Goal: Task Accomplishment & Management: Complete application form

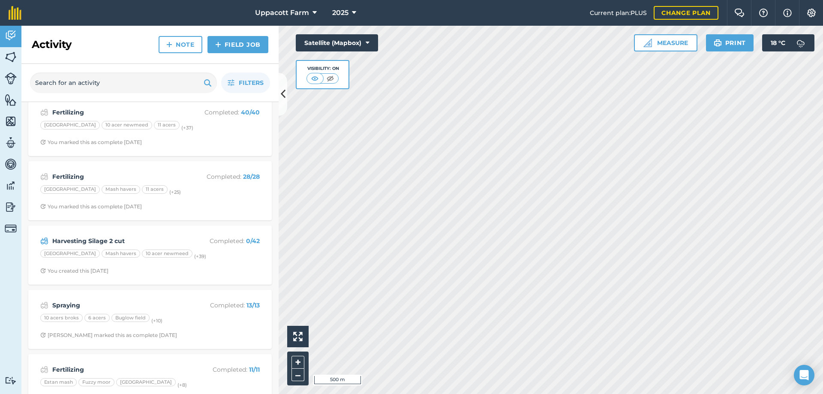
scroll to position [371, 0]
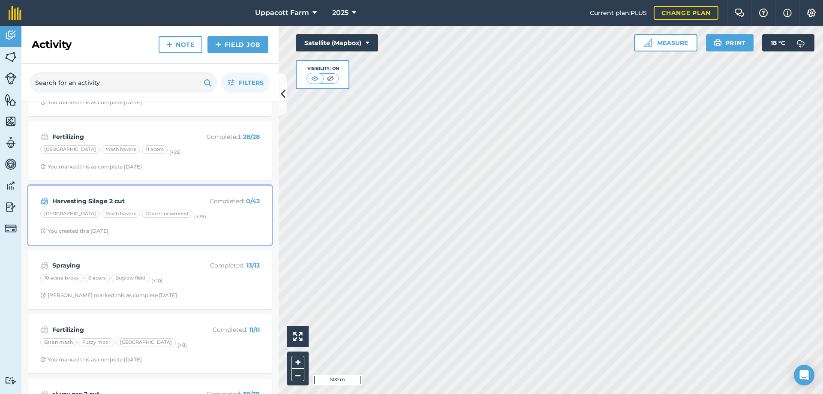
click at [159, 197] on strong "Harvesting Silage 2 cut" at bounding box center [120, 200] width 136 height 9
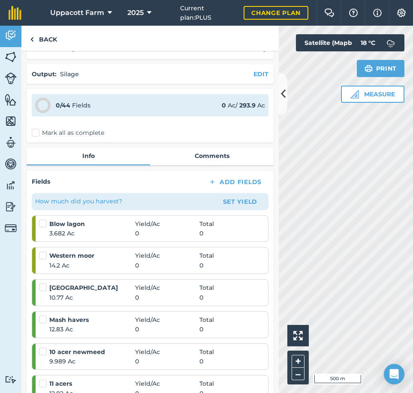
scroll to position [20, 0]
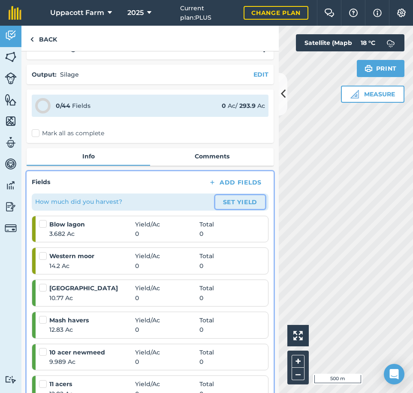
click at [247, 200] on button "Set Yield" at bounding box center [240, 202] width 50 height 14
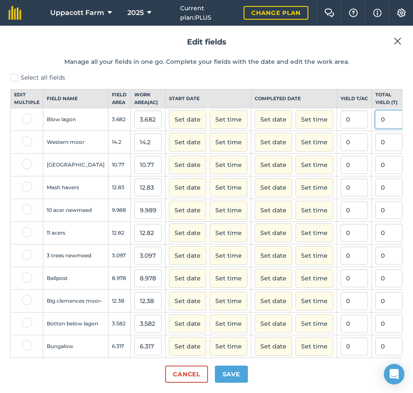
click at [375, 128] on input "0" at bounding box center [388, 120] width 27 height 18
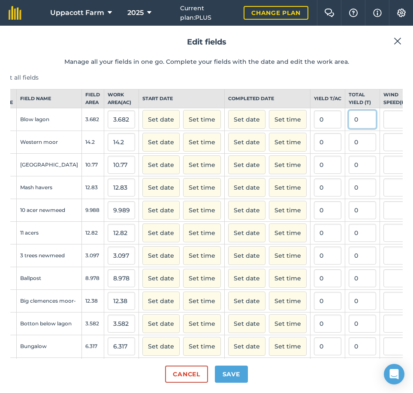
scroll to position [0, 30]
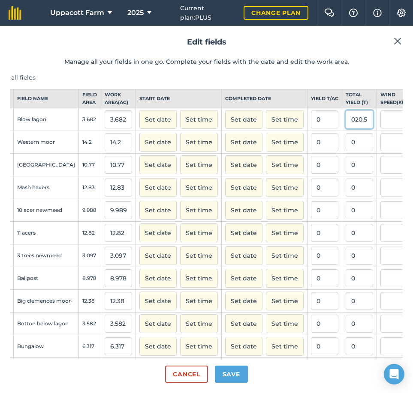
type input "020.5"
type input "5.56762629005975"
type input "20.5"
click at [377, 147] on td at bounding box center [397, 142] width 41 height 23
click at [345, 148] on input "0" at bounding box center [358, 142] width 27 height 18
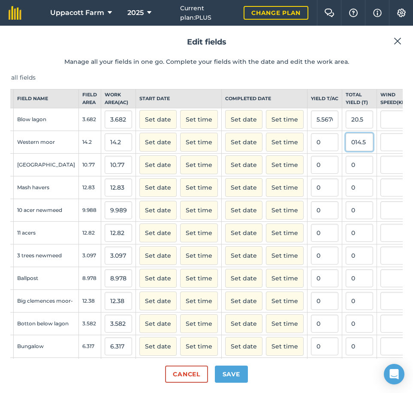
type input "014.5"
type input "1.0211267605633803"
type input "14.5"
click at [345, 174] on input "0" at bounding box center [358, 165] width 27 height 18
type input "014.5"
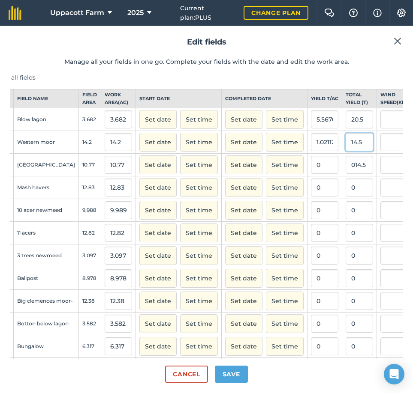
type input "1.3463324048282266"
type input "14.5"
click at [345, 149] on input "14.5" at bounding box center [358, 142] width 27 height 18
type input "1"
type input "0"
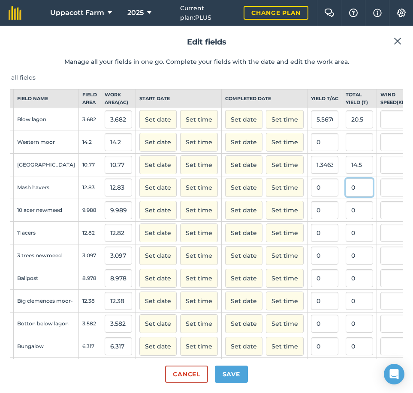
click at [345, 197] on input "0" at bounding box center [358, 188] width 27 height 18
click at [345, 128] on input "20.5" at bounding box center [358, 120] width 27 height 18
type input "2"
type input "1"
type input "34.9"
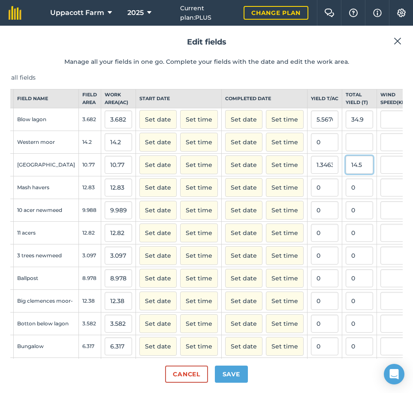
type input "9.478544269418794"
click at [345, 174] on input "14.5" at bounding box center [358, 165] width 27 height 18
type input "1"
type input "109.6"
type input "10.176415970287836"
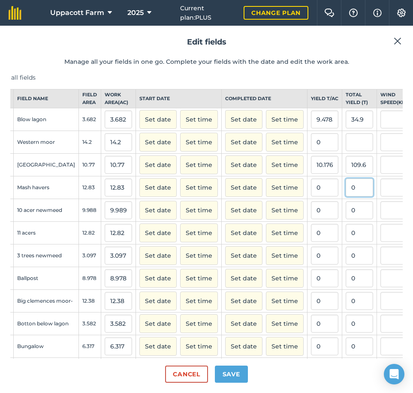
click at [345, 196] on input "0" at bounding box center [358, 188] width 27 height 18
type input "0119.3"
type input "9.275136399064692"
type input "119"
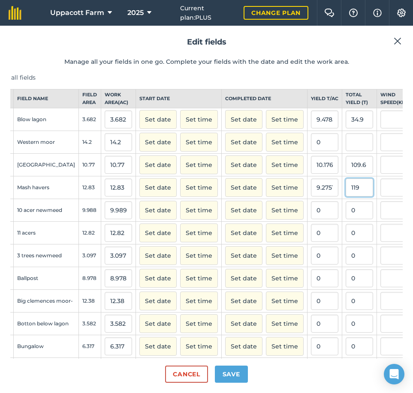
scroll to position [0, 0]
type input "9.353078721745907"
type input "120"
type input "9.431021044427125"
type input "121"
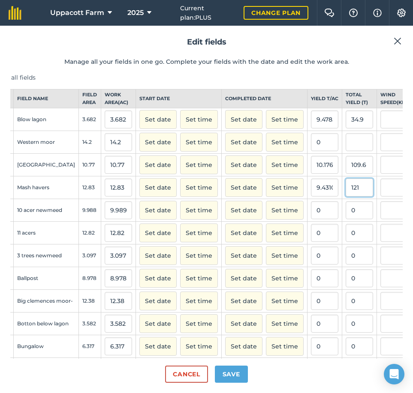
type input "9.353078721745907"
type input "120"
type input "9.275136399064692"
type input "119.3"
type input "9.298519095869057"
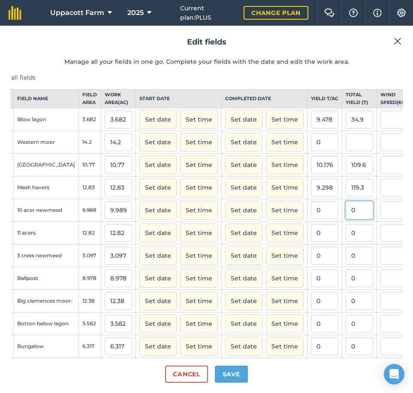
click at [345, 219] on input "0" at bounding box center [358, 210] width 27 height 18
type input "0"
type input "84.8"
type input "8.489338272099308"
click at [345, 242] on input "0" at bounding box center [358, 233] width 27 height 18
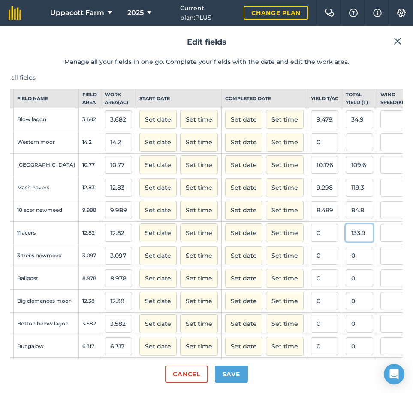
type input "133.9"
type input "10.444617784711388"
click at [345, 265] on input "0" at bounding box center [358, 256] width 27 height 18
click at [345, 265] on input "037.8" at bounding box center [358, 256] width 27 height 18
type input "37.8"
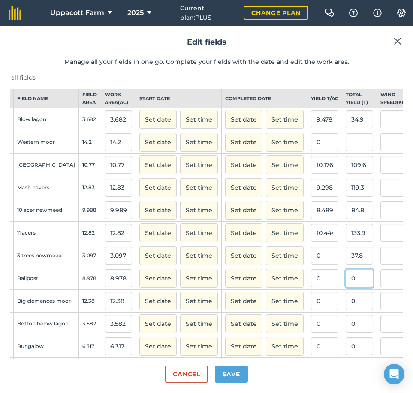
type input "12.20536002583145"
click at [345, 287] on input "0" at bounding box center [358, 278] width 27 height 18
type input "149.5"
type input "16.651815549120073"
click at [345, 307] on input "0" at bounding box center [358, 301] width 27 height 18
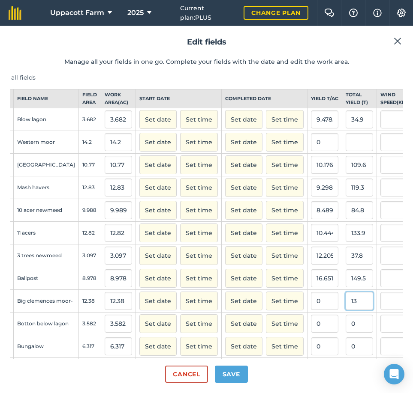
type input "13"
click at [139, 110] on button "Set date" at bounding box center [157, 119] width 37 height 19
type input "1.050080775444265"
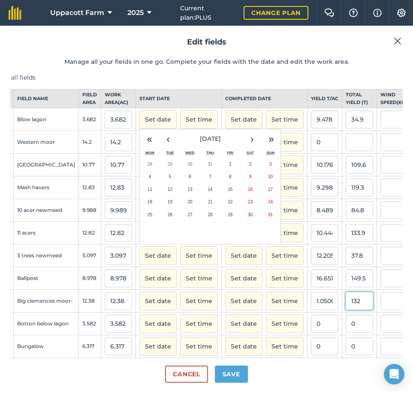
type input "132"
type input "10.662358642972535"
click at [345, 333] on input "0" at bounding box center [358, 324] width 27 height 18
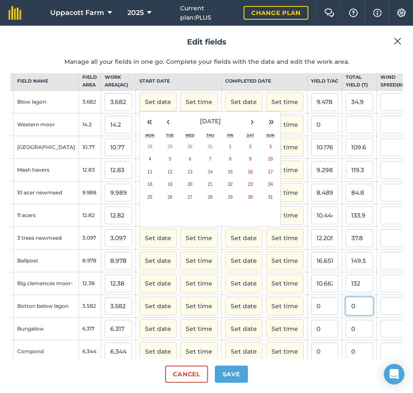
scroll to position [57, 30]
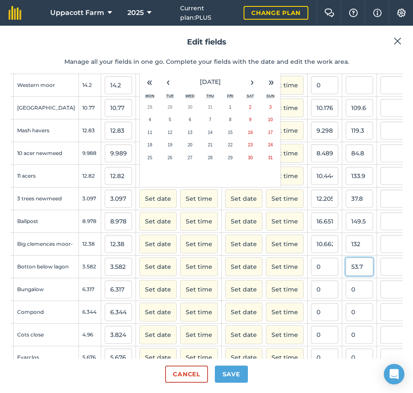
type input "53.7"
click at [342, 299] on td "0" at bounding box center [359, 289] width 35 height 23
type input "14.991624790619767"
click at [345, 299] on input "0" at bounding box center [358, 290] width 27 height 18
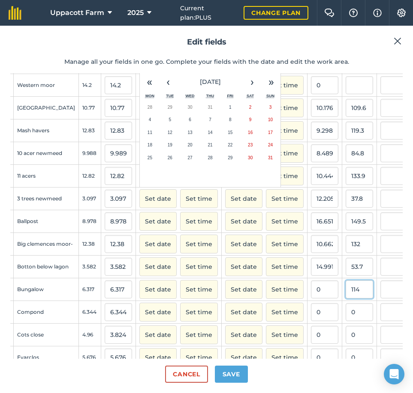
type input "114"
type input "18.046541079626405"
click at [345, 321] on input "0" at bounding box center [358, 312] width 27 height 18
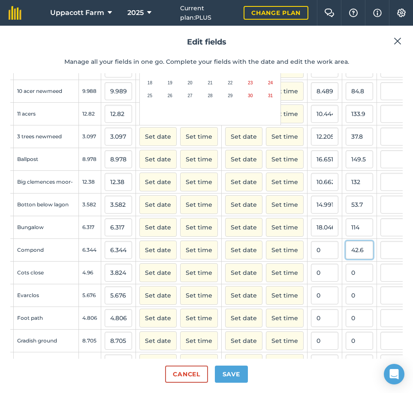
scroll to position [129, 30]
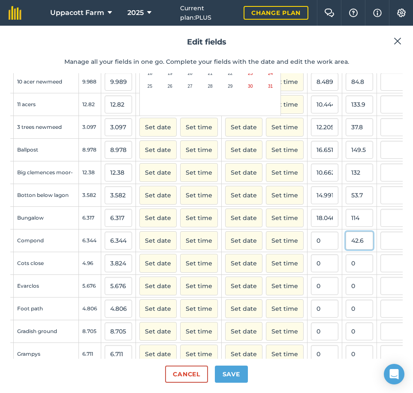
type input "42.6"
type input "6.715006305170239"
click at [345, 271] on input "0" at bounding box center [358, 263] width 27 height 18
type input "59.2"
type input "15.481171548117157"
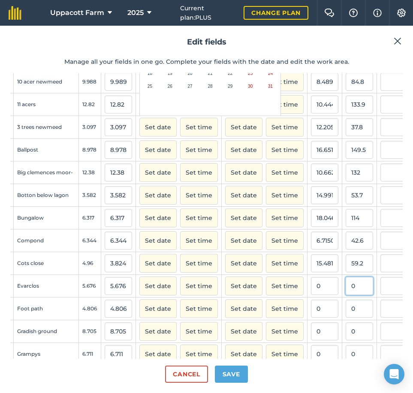
click at [345, 295] on input "0" at bounding box center [358, 286] width 27 height 18
type input "73.7"
type input "12.984496124031008"
click at [345, 316] on input "0" at bounding box center [358, 309] width 27 height 18
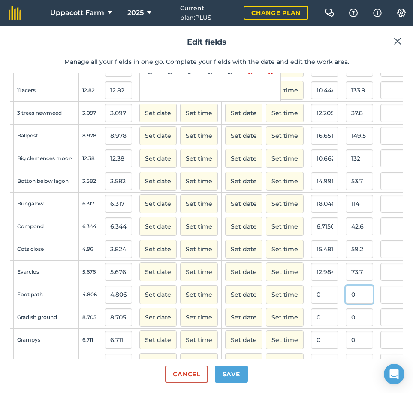
scroll to position [186, 30]
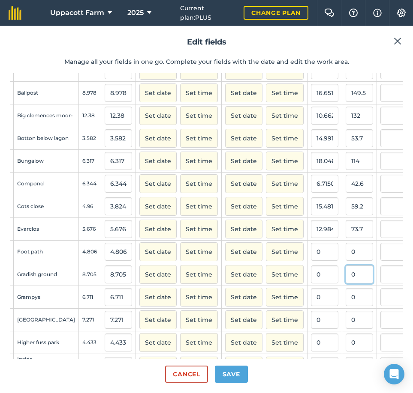
click at [345, 284] on input "0" at bounding box center [358, 275] width 27 height 18
type input "0"
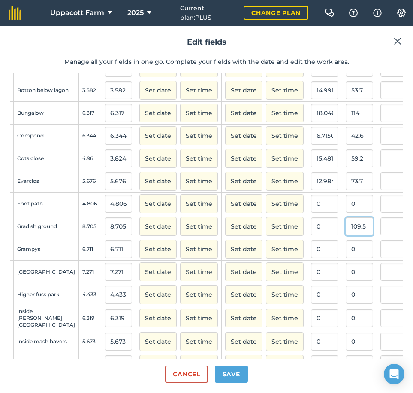
scroll to position [257, 30]
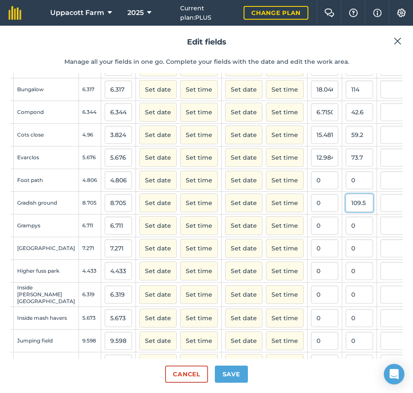
type input "109.5"
type input "12.578977599080988"
click at [345, 235] on input "0" at bounding box center [358, 226] width 27 height 18
type input "111.8"
type input "16.65921621218894"
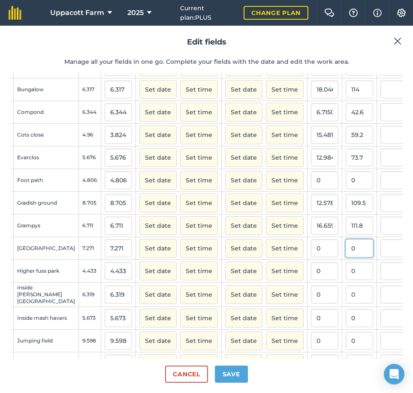
click at [345, 257] on input "0" at bounding box center [358, 248] width 27 height 18
type input "84.7"
type input "11.649016641452345"
click at [345, 280] on input "0" at bounding box center [358, 271] width 27 height 18
type input "65.3"
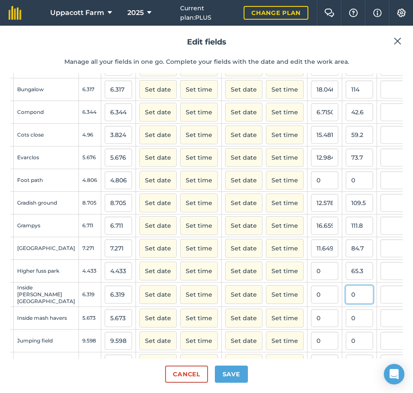
type input "14.730430859463118"
click at [345, 304] on input "0" at bounding box center [358, 295] width 27 height 18
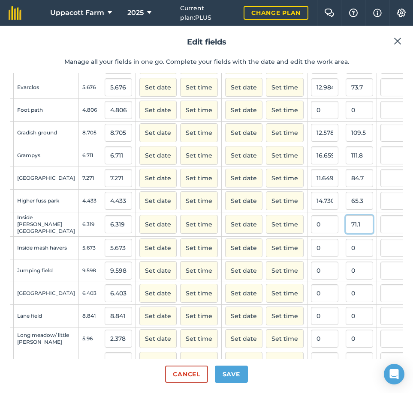
scroll to position [329, 30]
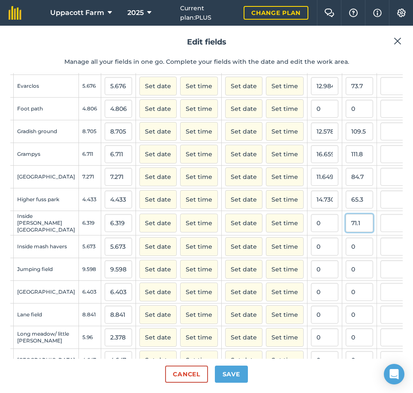
type input "71.1"
type input "11.251780344991296"
click at [345, 256] on input "0" at bounding box center [358, 247] width 27 height 18
type input "53.1"
type input "9.360126916975146"
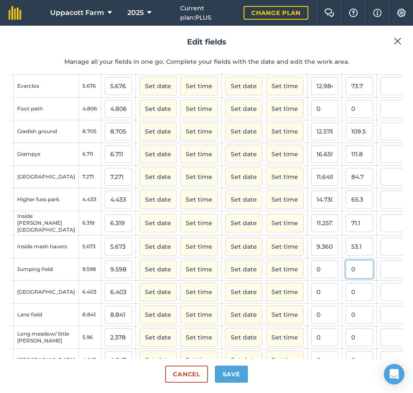
click at [345, 278] on input "0" at bounding box center [358, 269] width 27 height 18
type input "86.6"
type input "9.02271306522192"
click at [345, 299] on input "0" at bounding box center [358, 292] width 27 height 18
click at [345, 324] on input "0" at bounding box center [358, 315] width 27 height 18
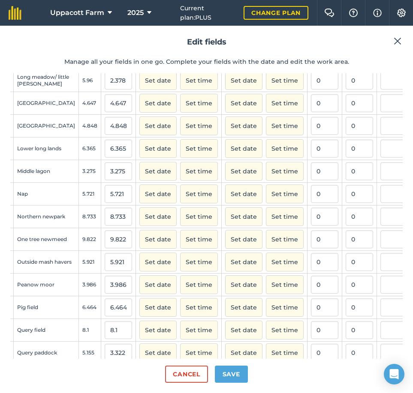
scroll to position [571, 30]
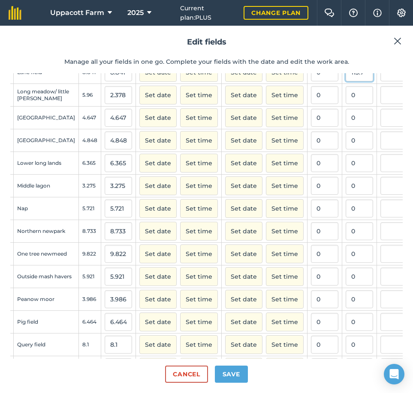
type input "113.7"
type input "12.860536138445879"
click at [345, 104] on input "0" at bounding box center [358, 95] width 27 height 18
type input "50.1"
type input "21.068124474348192"
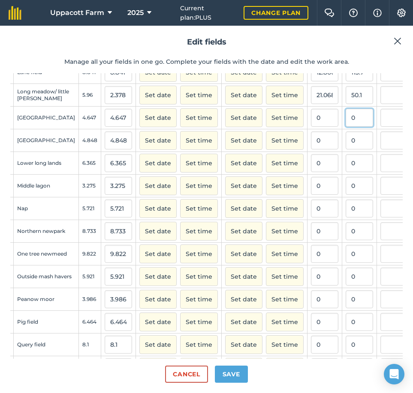
click at [345, 127] on input "0" at bounding box center [358, 118] width 27 height 18
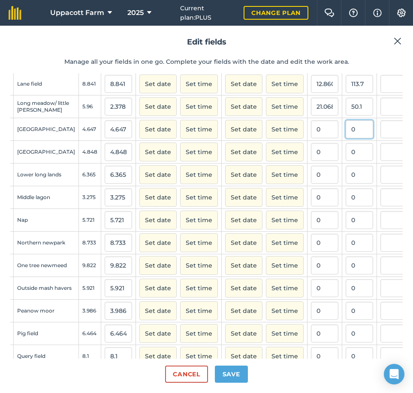
scroll to position [557, 30]
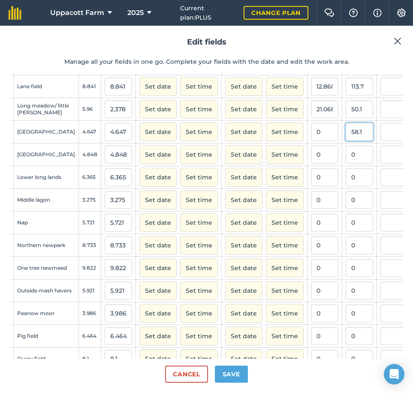
type input "58.1"
type input "12.502689907467182"
click at [345, 164] on input "0" at bounding box center [358, 155] width 27 height 18
type input "63.3"
type input "13.056930693069306"
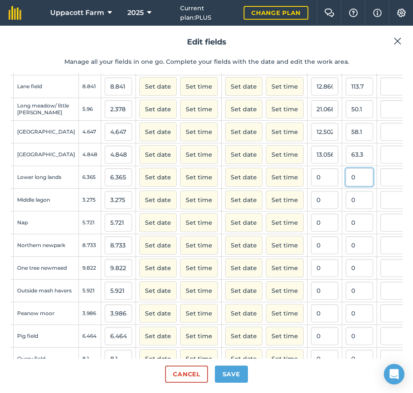
click at [345, 186] on input "0" at bounding box center [358, 177] width 27 height 18
type input "79.3"
type input "12.458758837391986"
click at [345, 209] on input "0" at bounding box center [358, 200] width 27 height 18
type input "35.7"
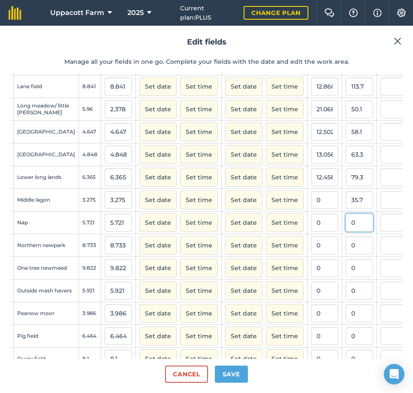
type input "10.900763358778628"
click at [345, 232] on input "0" at bounding box center [358, 223] width 27 height 18
type input "86.5"
type input "15.119734312183185"
click at [345, 254] on input "0" at bounding box center [358, 246] width 27 height 18
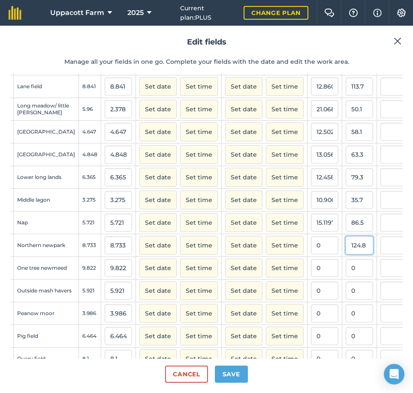
type input "124.8"
type input "14.29062177945723"
click at [345, 277] on input "0" at bounding box center [358, 268] width 27 height 18
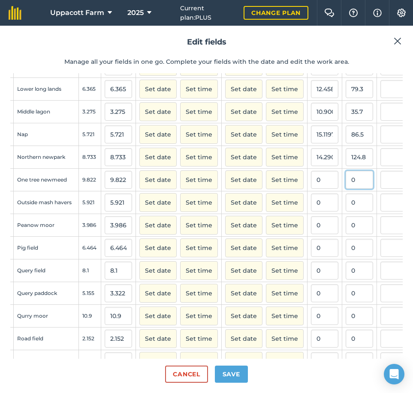
scroll to position [657, 30]
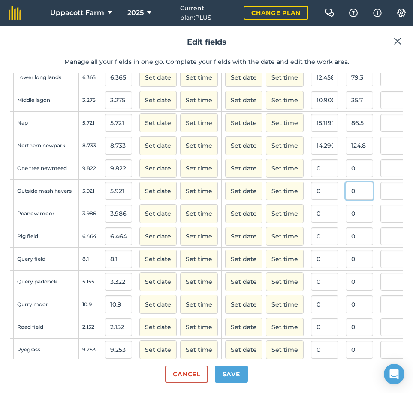
click at [345, 200] on input "0" at bounding box center [358, 191] width 27 height 18
type input "50.1"
type input "8.461408545853741"
click at [345, 223] on input "0" at bounding box center [358, 214] width 27 height 18
type input "38.9"
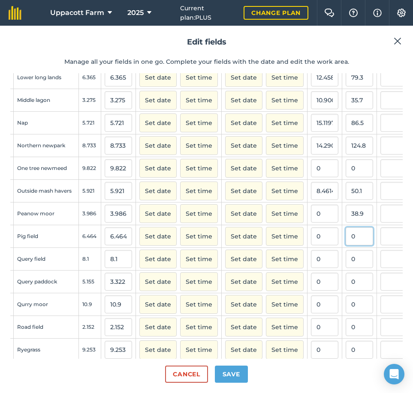
type input "9.759157049673858"
click at [345, 245] on input "0" at bounding box center [358, 237] width 27 height 18
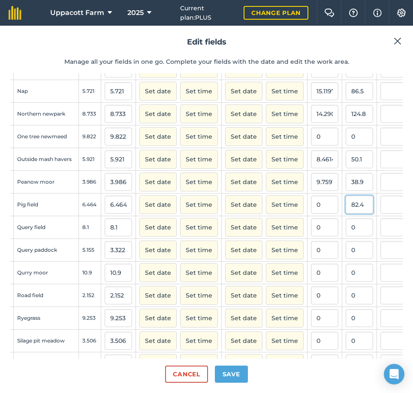
scroll to position [700, 30]
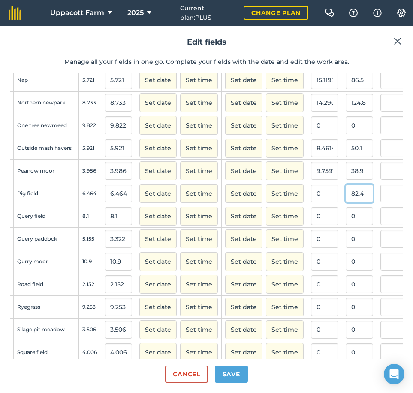
type input "82.4"
click at [345, 225] on input "0" at bounding box center [358, 216] width 27 height 18
type input "12.747524752475247"
click at [345, 248] on input "0" at bounding box center [358, 239] width 27 height 18
type input "71.5"
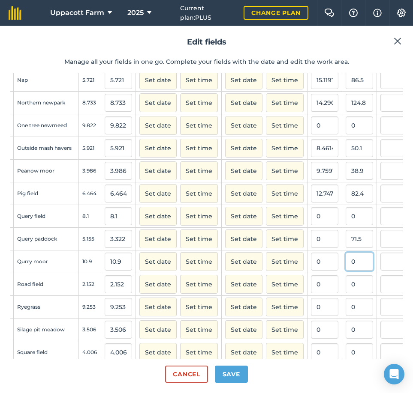
type input "21.52317880794702"
click at [345, 271] on input "0" at bounding box center [358, 262] width 27 height 18
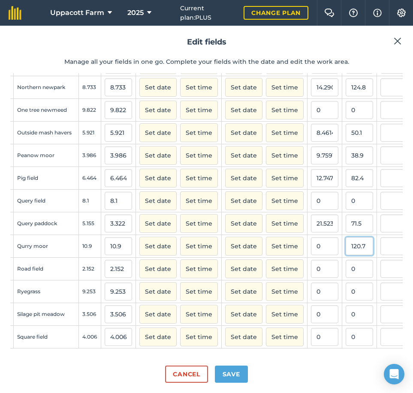
scroll to position [742, 30]
type input "120.7"
type input "11.073394495412844"
click at [345, 262] on input "0" at bounding box center [358, 269] width 27 height 18
type input "15.3"
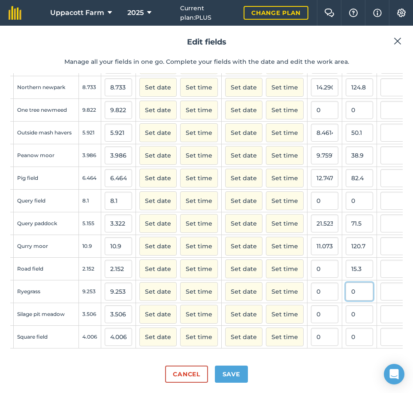
type input "7.109665427509293"
click at [345, 288] on input "0" at bounding box center [358, 292] width 27 height 18
type input "75.3"
type input "8.137901221225547"
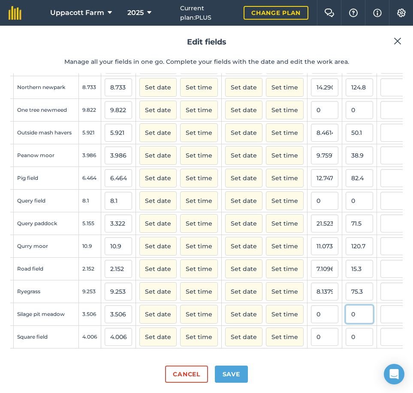
click at [345, 309] on input "0" at bounding box center [358, 314] width 27 height 18
type input "047.4"
type input "13.51968054763263"
type input "47.4"
click at [345, 329] on input "0" at bounding box center [358, 337] width 27 height 18
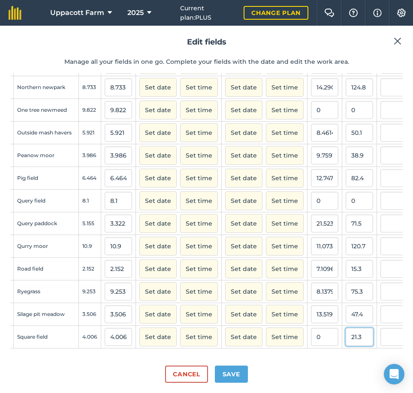
type input "21.3"
type input "5.317024463305042"
click at [311, 196] on input "0" at bounding box center [324, 201] width 27 height 18
type input "0"
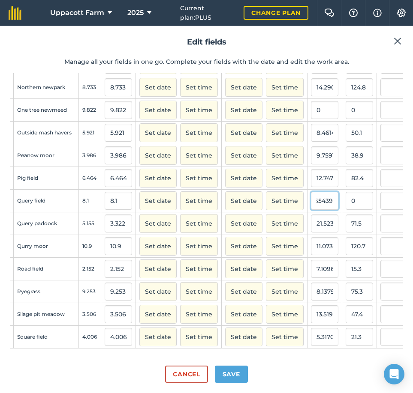
type input "7.365439"
type input "59.6600559"
click at [337, 361] on div "Cancel Save" at bounding box center [206, 371] width 392 height 24
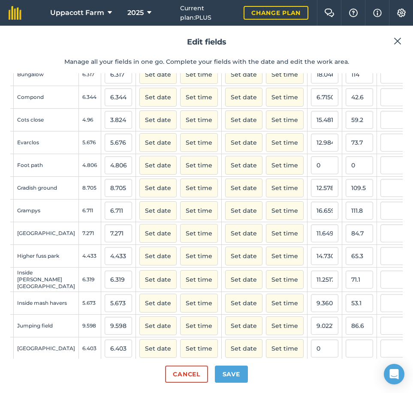
scroll to position [272, 30]
click at [311, 175] on input "0" at bounding box center [324, 166] width 27 height 18
type input "5.8680696"
type input "28.2019424976"
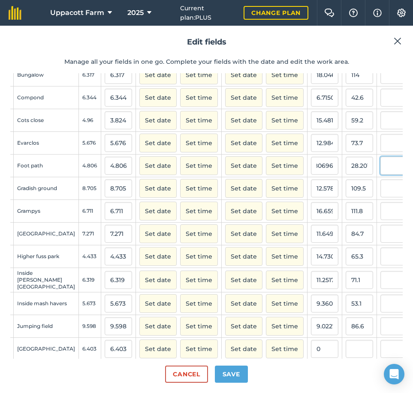
click at [380, 175] on input "text" at bounding box center [393, 166] width 27 height 18
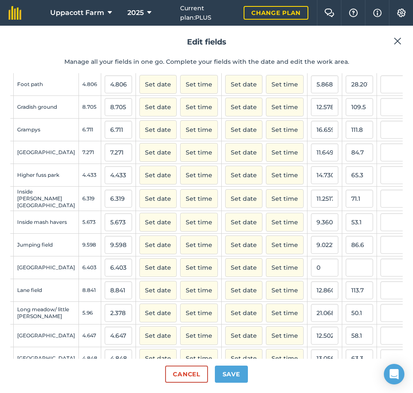
scroll to position [357, 30]
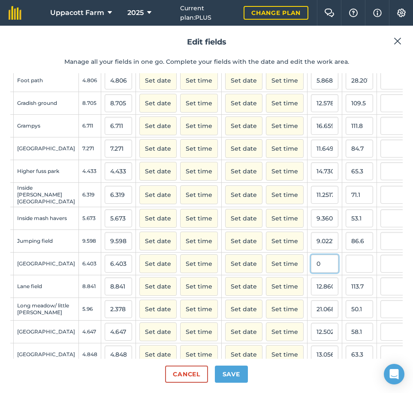
click at [311, 271] on input "0" at bounding box center [324, 264] width 27 height 18
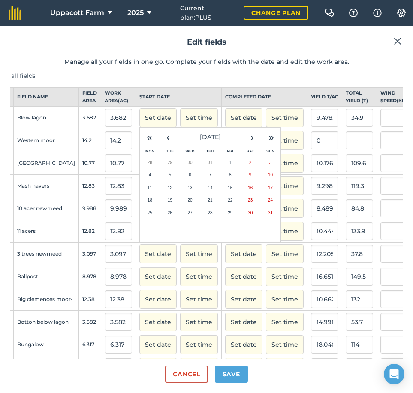
scroll to position [0, 30]
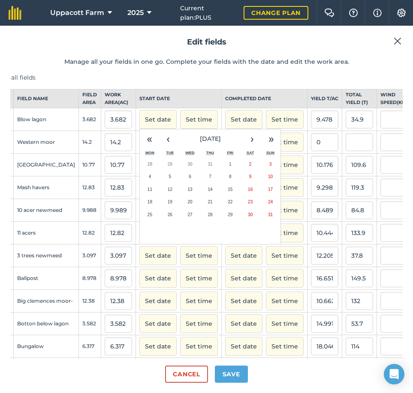
type input "5.180089"
type input "33.168109867"
click at [311, 149] on input "0" at bounding box center [324, 142] width 27 height 18
click at [345, 151] on input "text" at bounding box center [358, 142] width 27 height 18
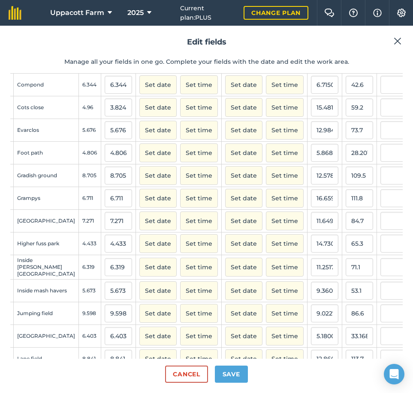
scroll to position [286, 30]
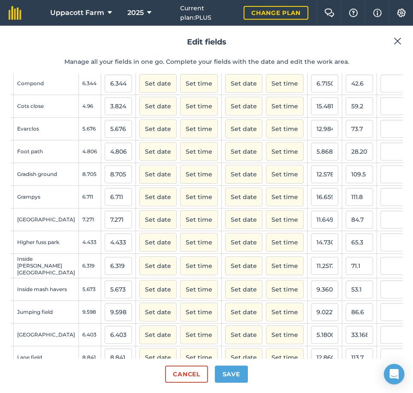
type input "90.8"
type input "6.394366197183099"
click at [345, 161] on input "28.2019424976" at bounding box center [358, 152] width 27 height 18
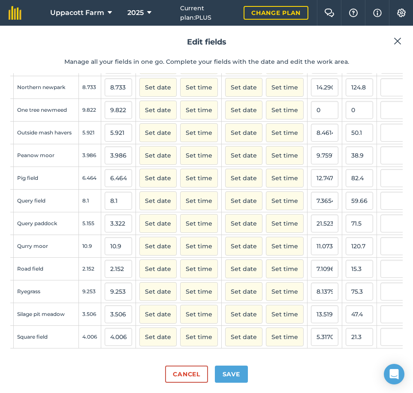
scroll to position [728, 30]
type input "28.9"
type input "6.01331668747399"
click at [345, 210] on input "59.6600559" at bounding box center [358, 201] width 27 height 18
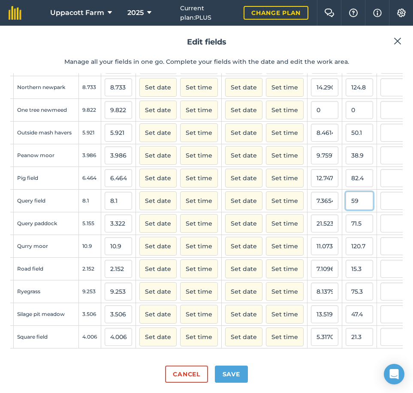
type input "5"
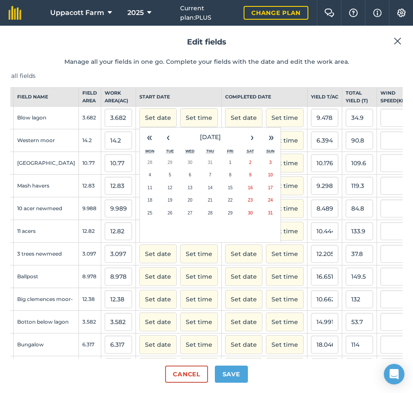
scroll to position [0, 30]
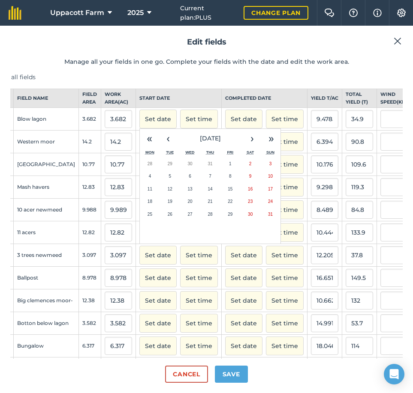
type input "58.7"
type input "7.246913580246915"
click at [139, 123] on button "Set date" at bounding box center [157, 119] width 37 height 19
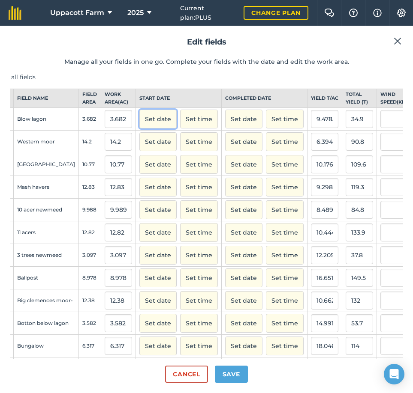
click at [139, 123] on button "Set date" at bounding box center [157, 119] width 37 height 19
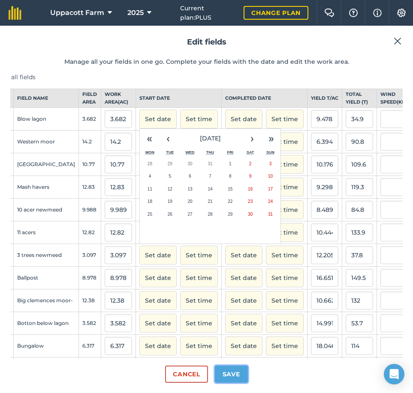
click at [242, 375] on button "Save" at bounding box center [231, 374] width 33 height 17
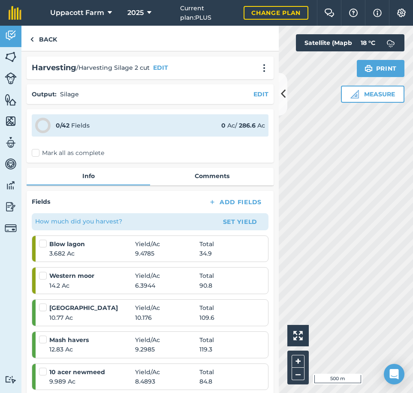
click at [33, 155] on label "Mark all as complete" at bounding box center [68, 153] width 72 height 9
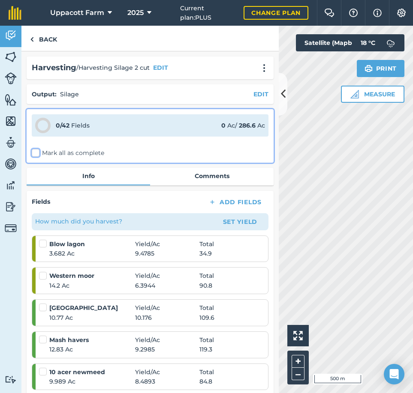
click at [33, 154] on input "Mark all as complete" at bounding box center [35, 152] width 6 height 6
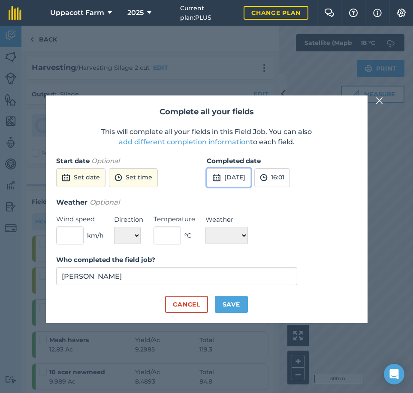
click at [250, 176] on button "31st Aug 2025" at bounding box center [229, 177] width 44 height 19
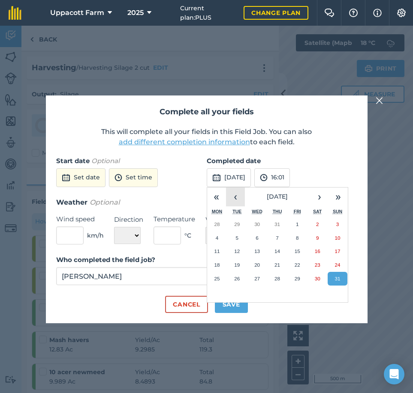
click at [236, 196] on button "‹" at bounding box center [235, 197] width 19 height 19
click at [315, 195] on button "›" at bounding box center [319, 197] width 19 height 19
click at [295, 265] on abbr "20" at bounding box center [297, 265] width 6 height 6
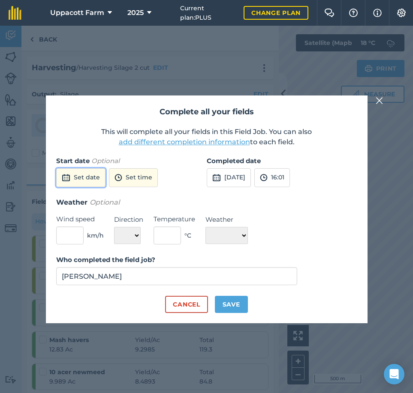
click at [84, 181] on button "Set date" at bounding box center [80, 177] width 49 height 19
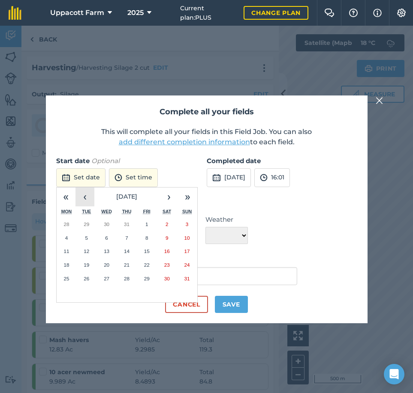
click at [80, 196] on button "‹" at bounding box center [84, 197] width 19 height 19
click at [81, 196] on button "‹" at bounding box center [84, 197] width 19 height 19
click at [125, 264] on abbr "19" at bounding box center [127, 265] width 6 height 6
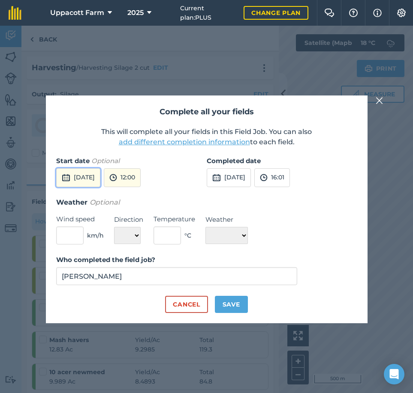
click at [100, 182] on button "19th Jun 2025" at bounding box center [78, 177] width 44 height 19
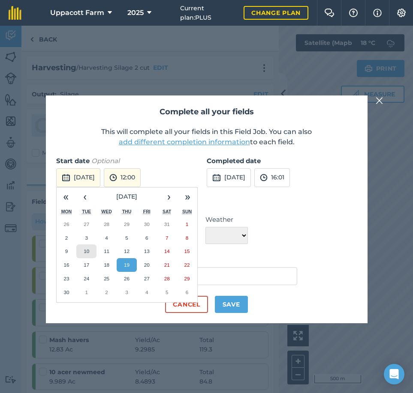
click at [88, 248] on button "10" at bounding box center [86, 252] width 20 height 14
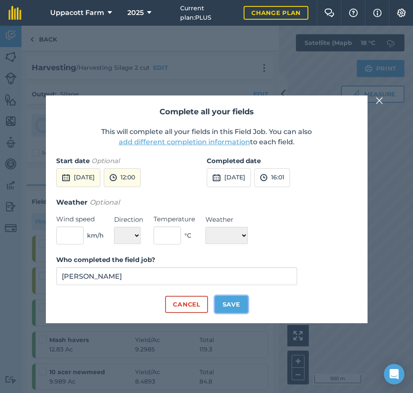
click at [223, 299] on button "Save" at bounding box center [231, 304] width 33 height 17
checkbox input "true"
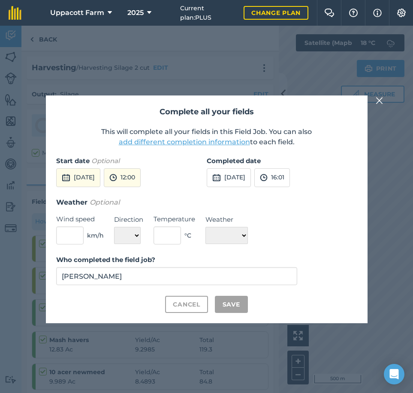
checkbox input "true"
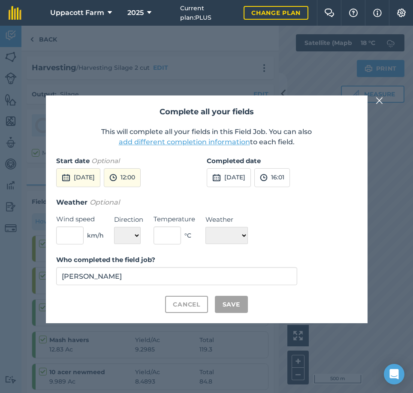
checkbox input "true"
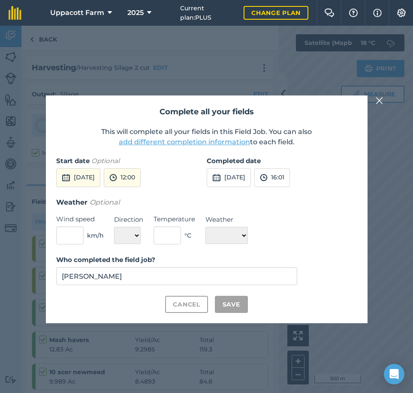
checkbox input "true"
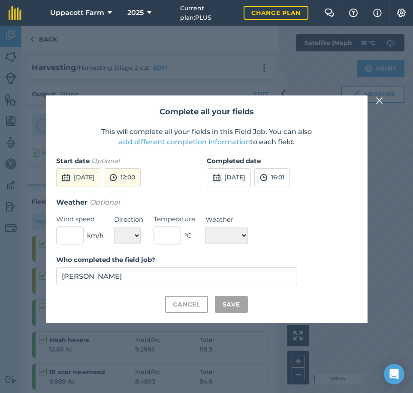
checkbox input "true"
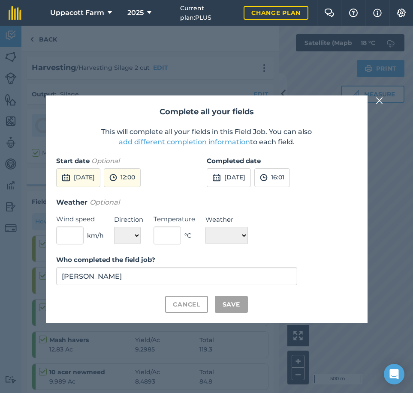
checkbox input "true"
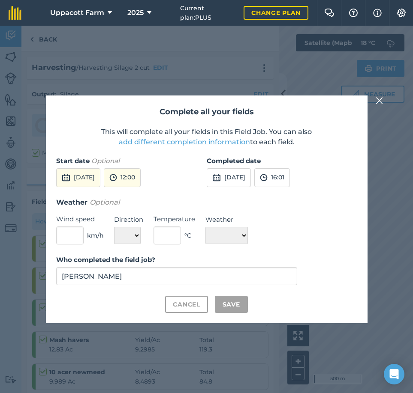
checkbox input "true"
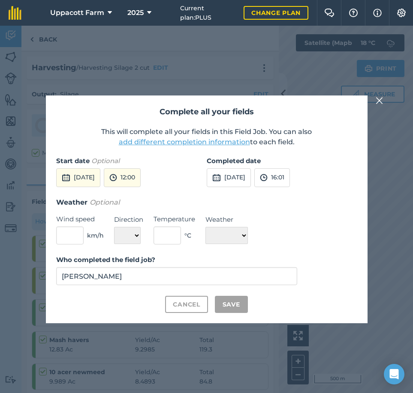
checkbox input "true"
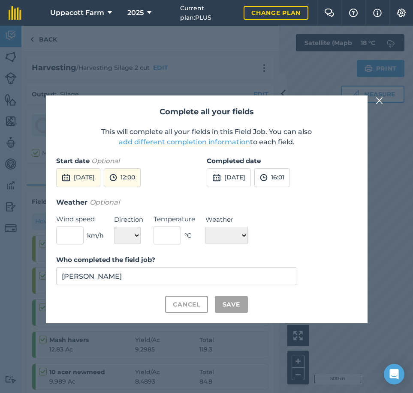
checkbox input "true"
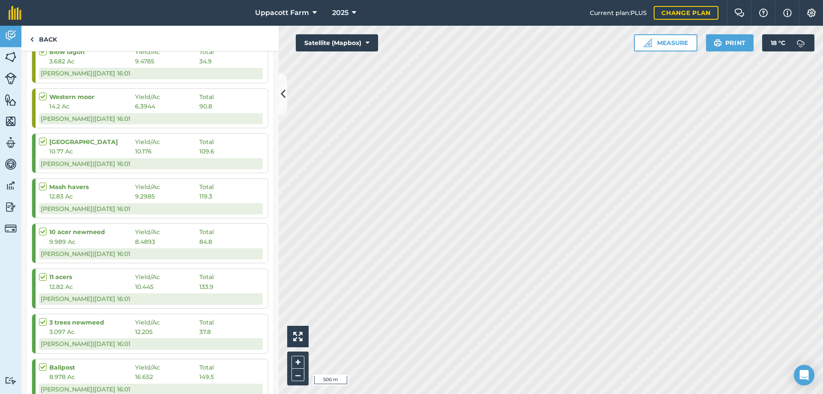
scroll to position [209, 0]
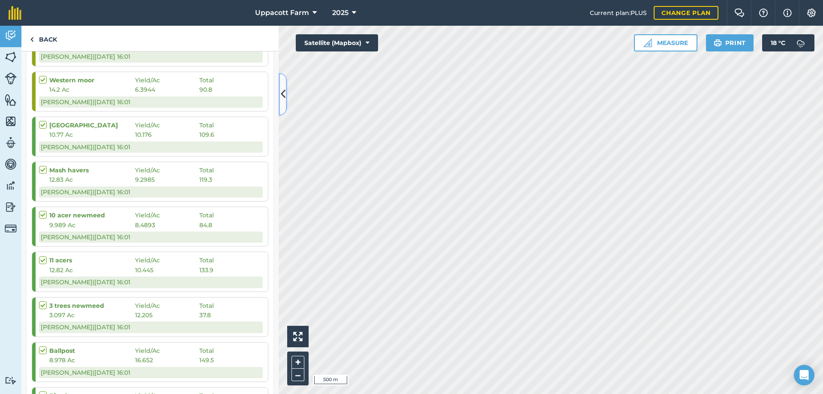
click at [281, 95] on icon at bounding box center [283, 94] width 5 height 15
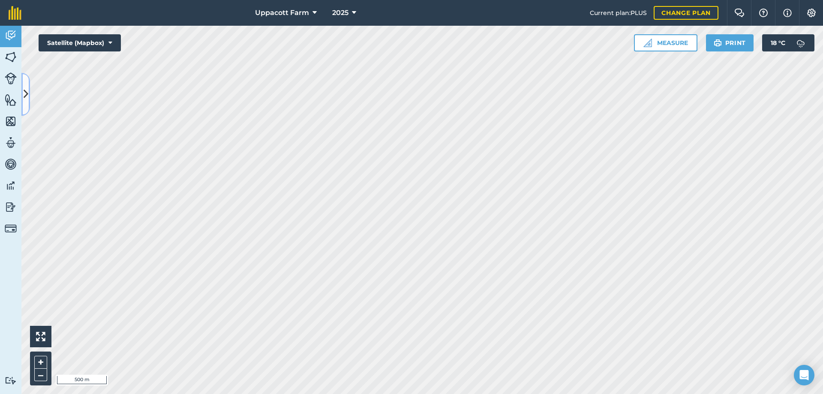
click at [26, 90] on icon at bounding box center [26, 94] width 5 height 15
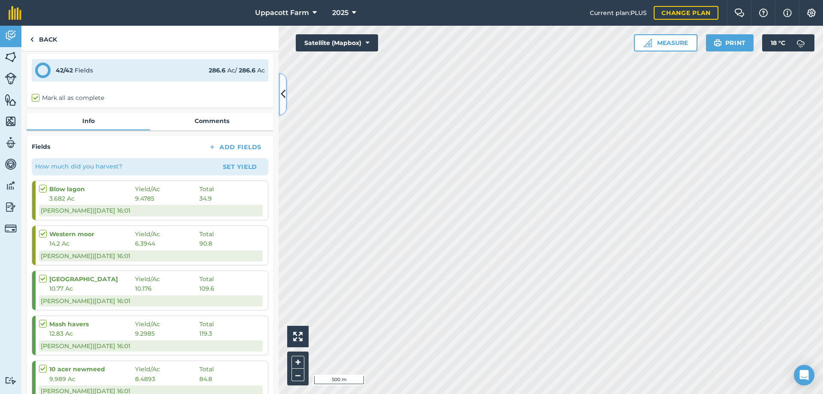
scroll to position [52, 0]
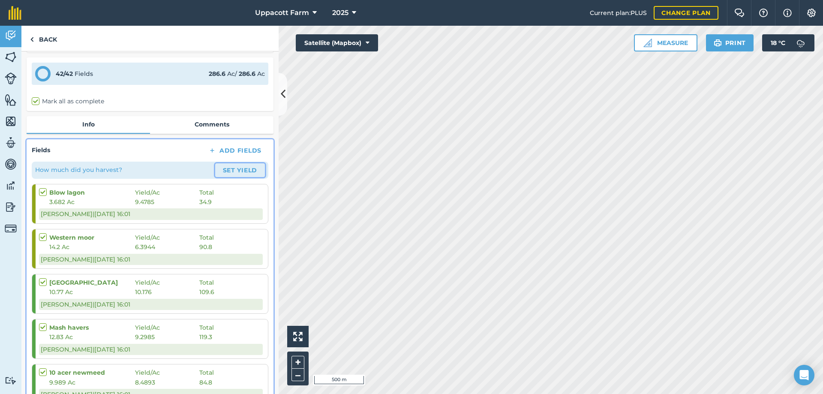
click at [237, 168] on button "Set Yield" at bounding box center [240, 170] width 50 height 14
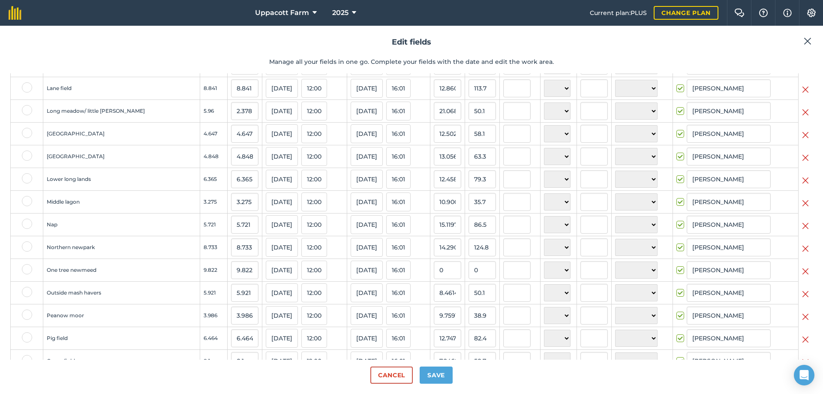
scroll to position [557, 0]
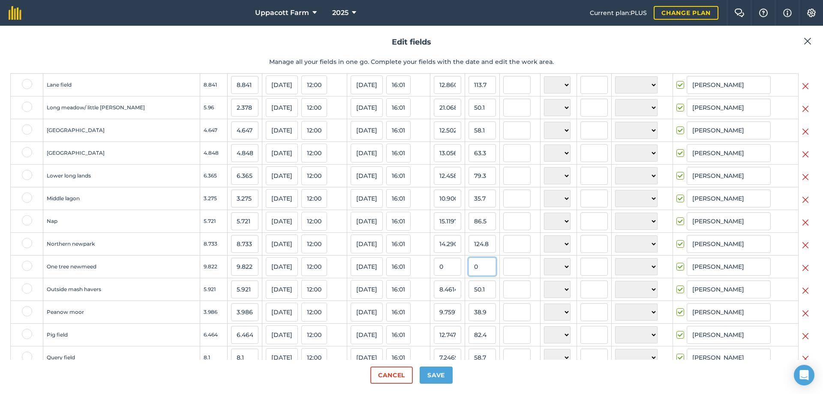
click at [468, 275] on input "0" at bounding box center [481, 266] width 27 height 18
type input "94"
type input "9.570352270413359"
click at [438, 374] on button "Save" at bounding box center [435, 374] width 33 height 17
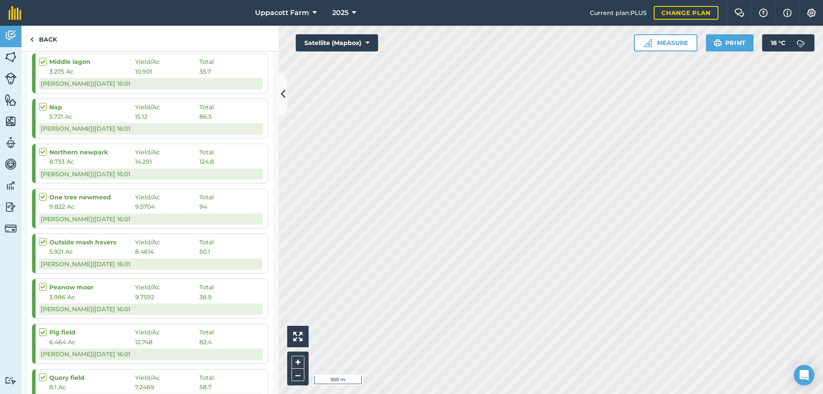
scroll to position [1457, 0]
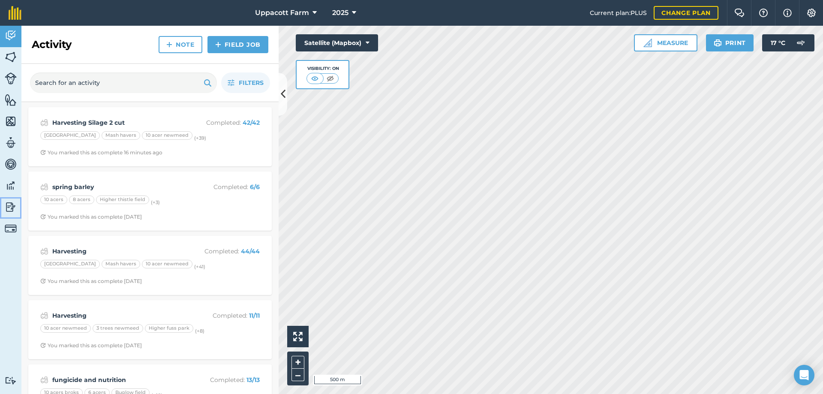
click at [13, 206] on img at bounding box center [11, 207] width 12 height 13
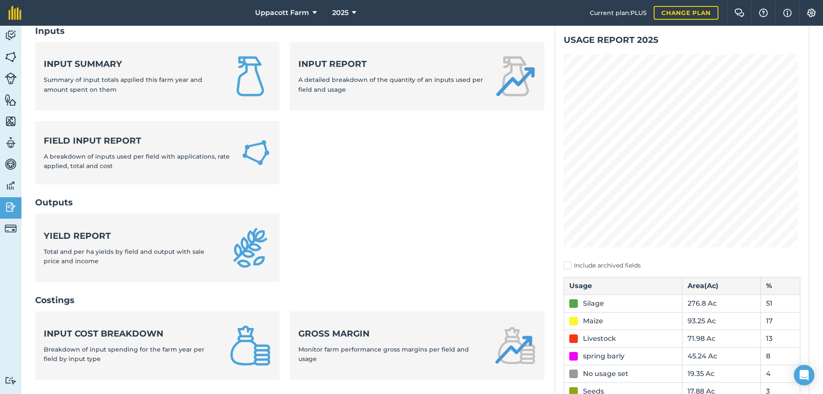
scroll to position [57, 0]
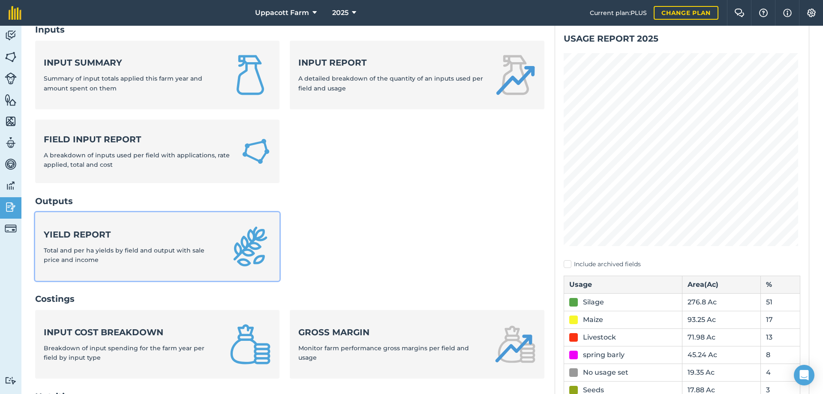
click at [171, 253] on span "Total and per ha yields by field and output with sale price and income" at bounding box center [124, 254] width 161 height 17
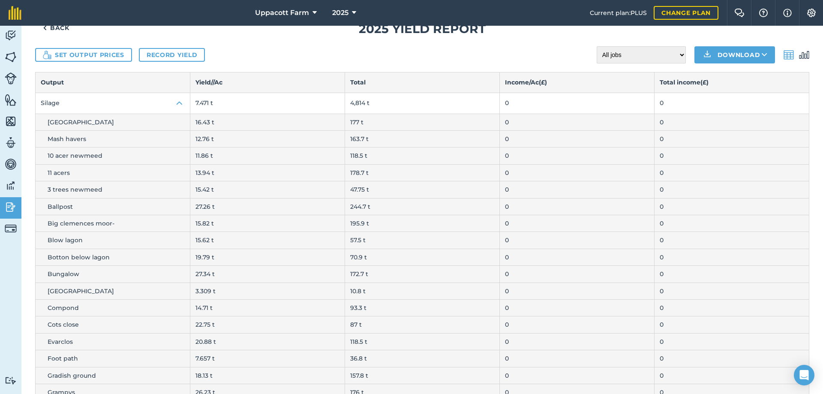
scroll to position [14, 0]
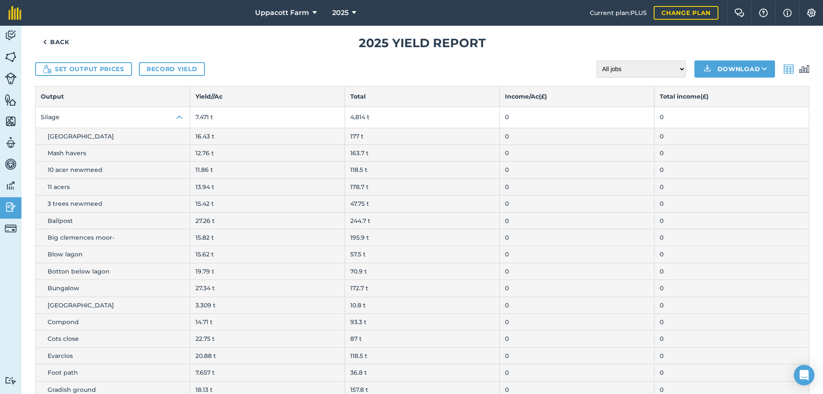
click at [225, 99] on th "Yield/ / Ac" at bounding box center [267, 97] width 155 height 20
click at [233, 98] on th "Yield/ / Ac" at bounding box center [267, 97] width 155 height 20
click at [93, 68] on button "Set output prices" at bounding box center [83, 69] width 97 height 14
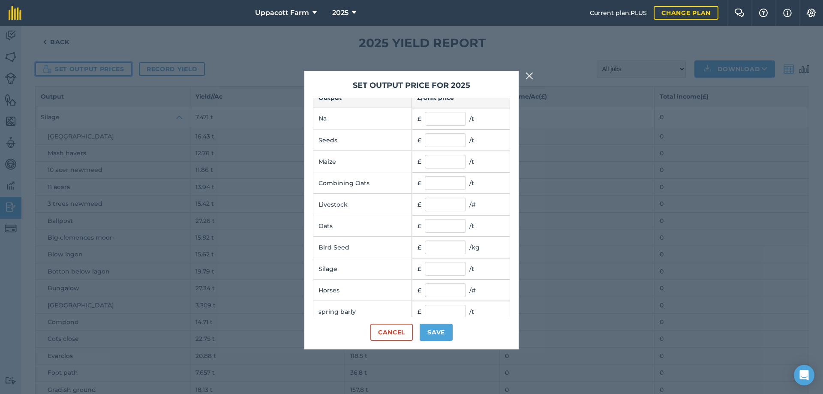
scroll to position [24, 0]
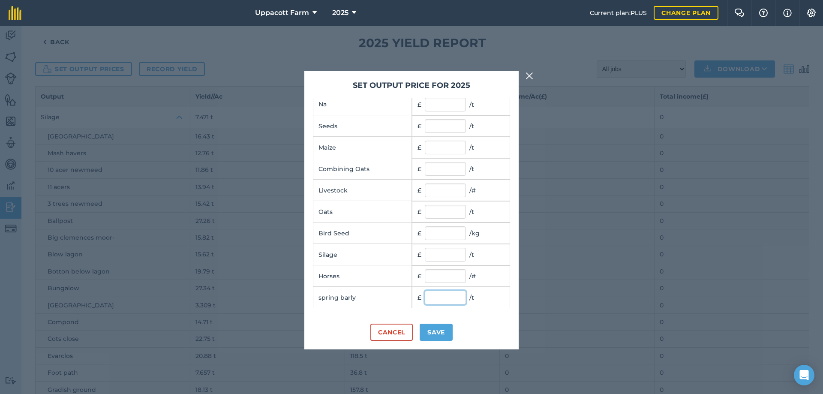
click at [450, 296] on input "text" at bounding box center [445, 297] width 41 height 14
type input "150"
click at [443, 336] on button "Save" at bounding box center [435, 331] width 33 height 17
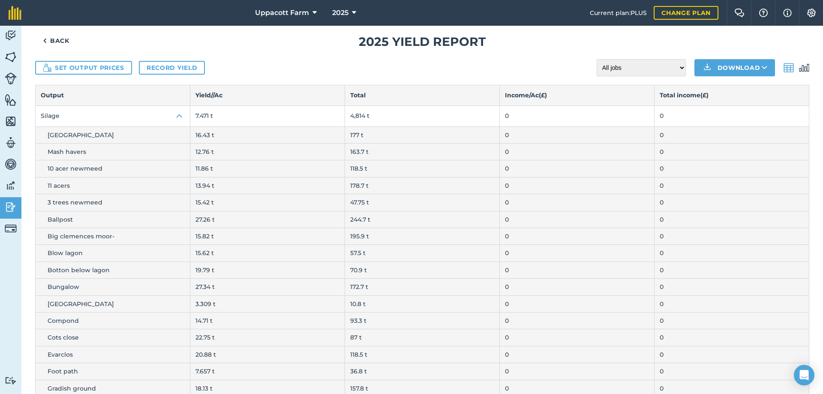
scroll to position [0, 0]
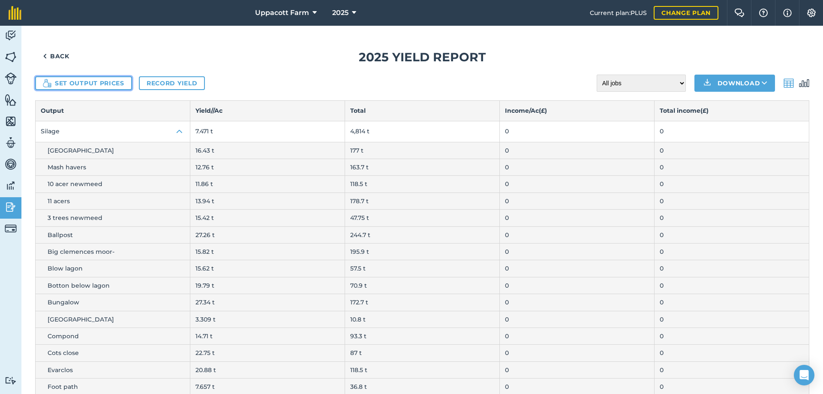
click at [69, 84] on button "Set output prices" at bounding box center [83, 83] width 97 height 14
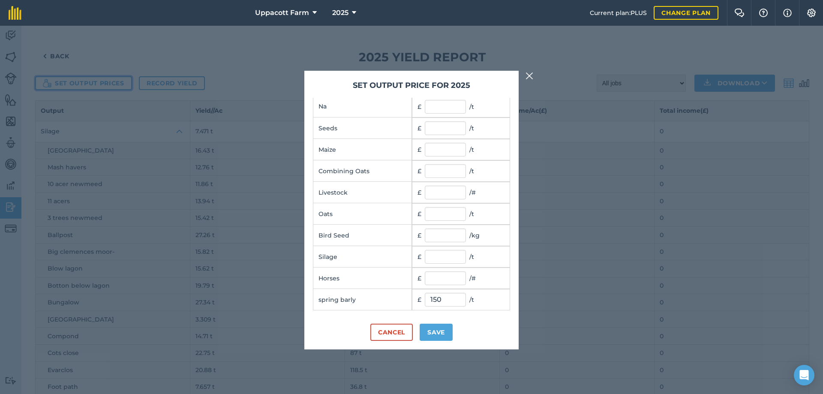
scroll to position [24, 0]
click at [441, 254] on input "text" at bounding box center [445, 255] width 41 height 14
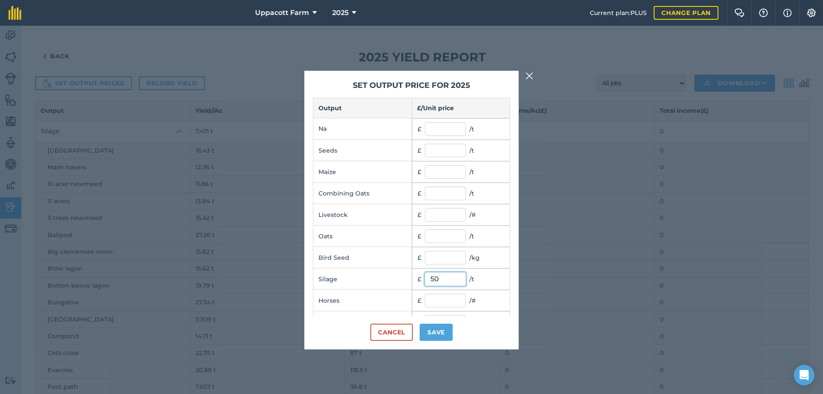
type input "50"
click at [438, 149] on input "text" at bounding box center [445, 151] width 41 height 14
type input "50"
click at [431, 329] on button "Save" at bounding box center [435, 331] width 33 height 17
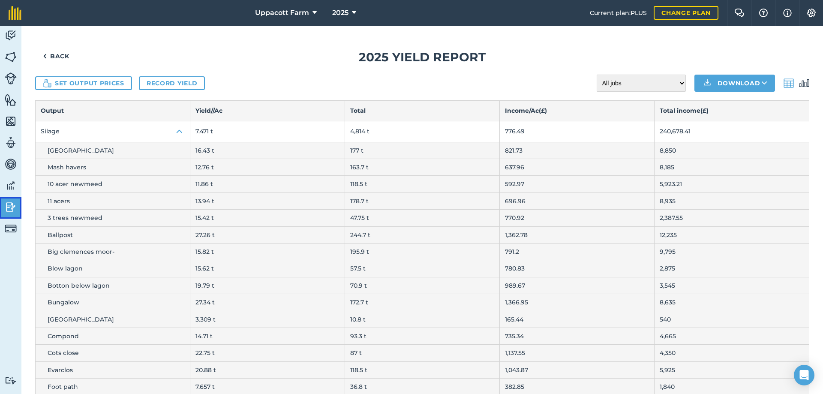
click at [11, 210] on img at bounding box center [11, 207] width 12 height 13
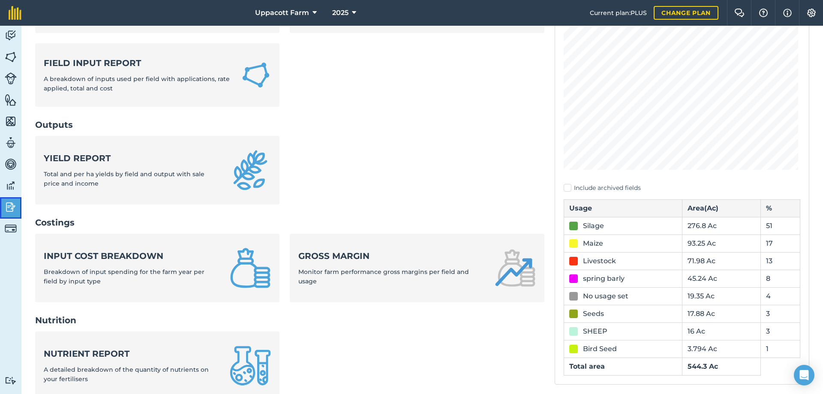
scroll to position [143, 0]
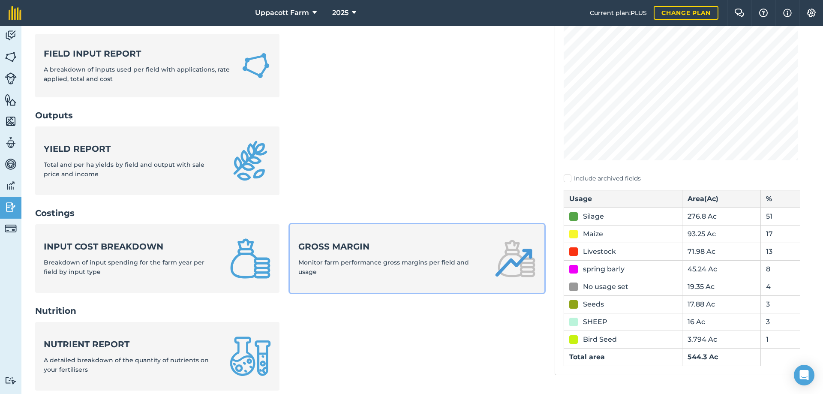
click at [353, 260] on span "Monitor farm performance gross margins per field and usage" at bounding box center [383, 266] width 171 height 17
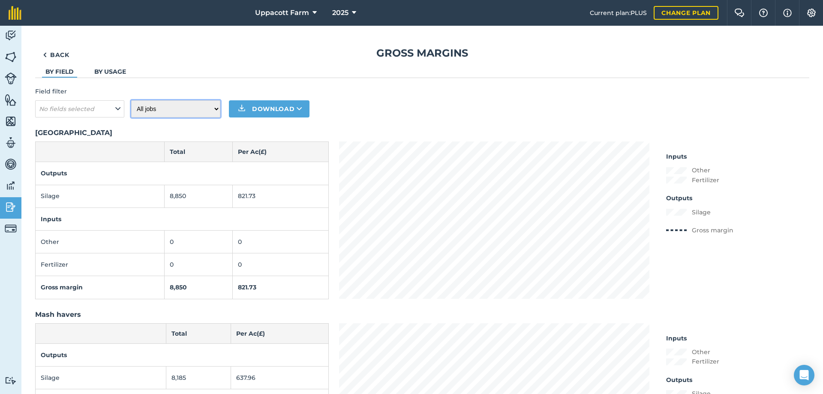
click at [159, 108] on select "All jobs Incomplete jobs Complete jobs" at bounding box center [175, 108] width 89 height 17
click at [159, 112] on select "All jobs Incomplete jobs Complete jobs" at bounding box center [175, 108] width 89 height 17
click at [104, 111] on button "No fields selected" at bounding box center [79, 108] width 89 height 17
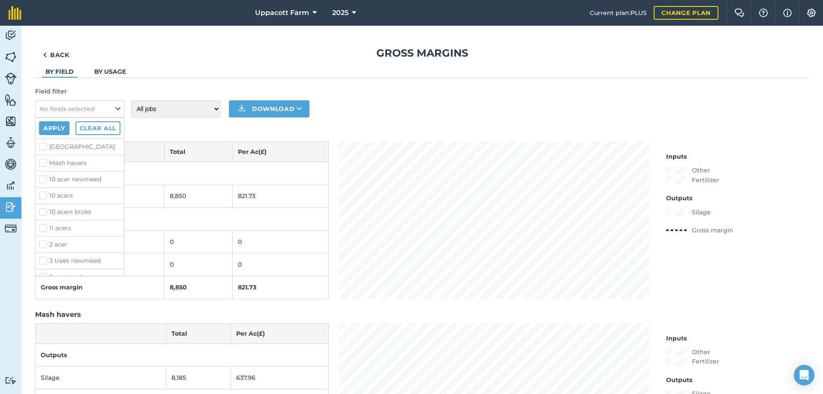
click at [114, 70] on link "By usage" at bounding box center [110, 72] width 32 height 8
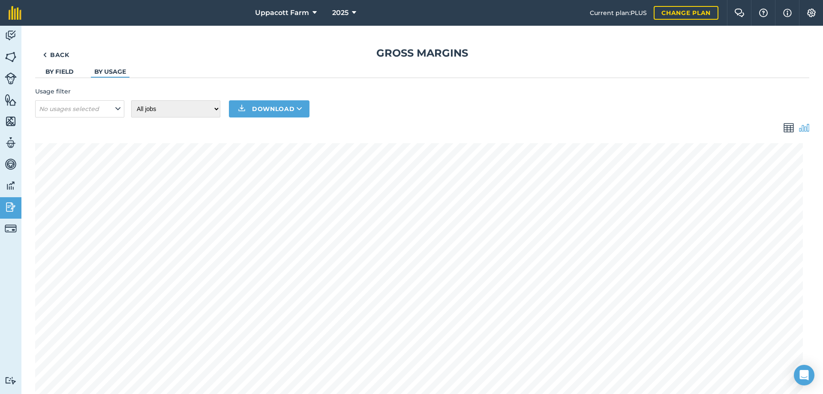
click at [784, 127] on img at bounding box center [788, 128] width 10 height 10
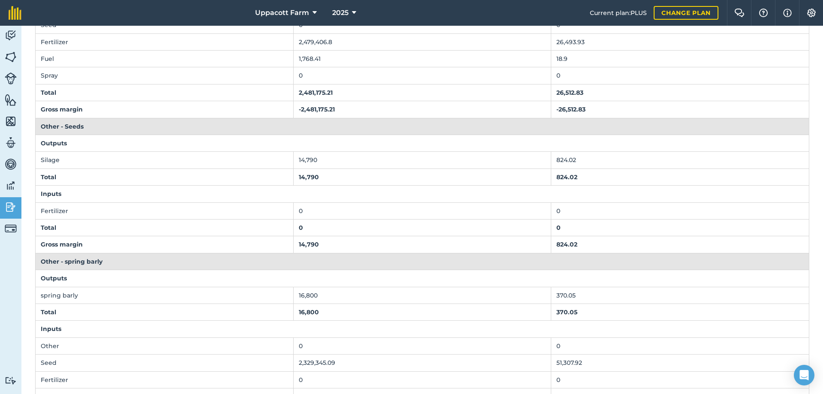
scroll to position [349, 0]
